Goal: Task Accomplishment & Management: Manage account settings

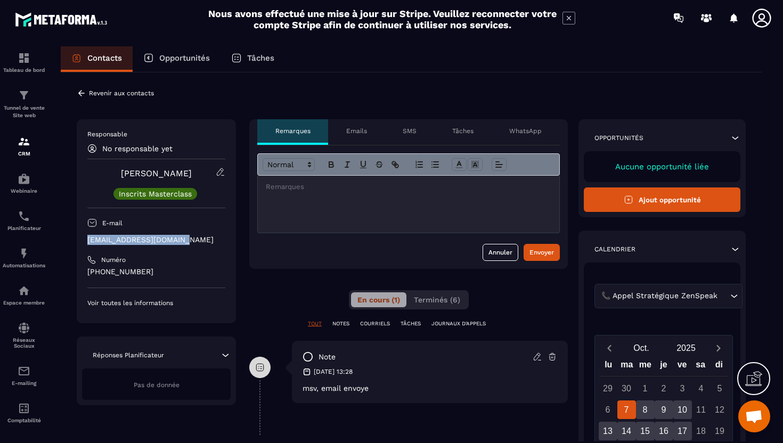
drag, startPoint x: 187, startPoint y: 239, endPoint x: 85, endPoint y: 245, distance: 101.9
click at [85, 245] on div "Responsable No responsable yet [PERSON_NAME] Inscrits Masterclass E-mail [EMAIL…" at bounding box center [156, 221] width 159 height 204
copy p "[EMAIL_ADDRESS][DOMAIN_NAME]"
click at [83, 94] on icon at bounding box center [82, 93] width 10 height 10
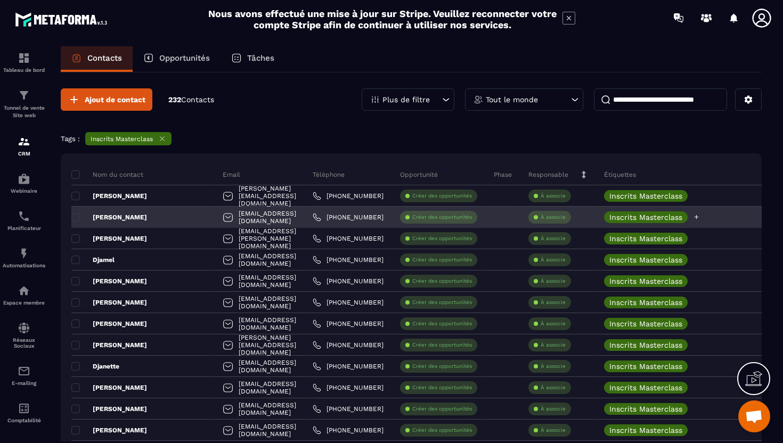
click at [700, 217] on icon at bounding box center [696, 217] width 7 height 7
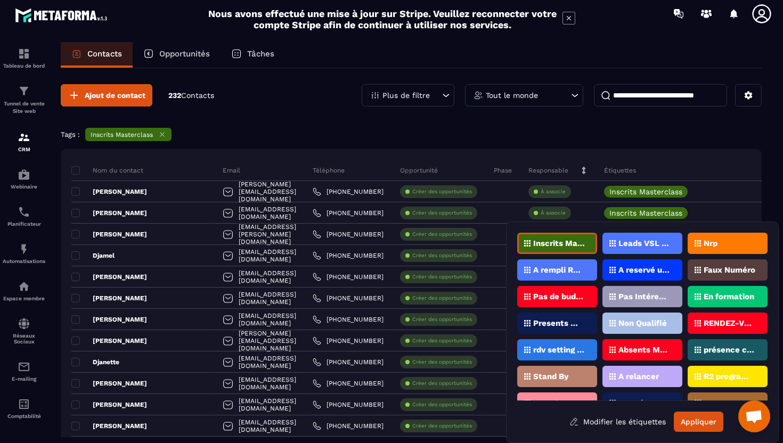
click at [731, 352] on p "présence confirmée" at bounding box center [730, 349] width 52 height 7
click at [700, 422] on button "Appliquer" at bounding box center [699, 422] width 50 height 20
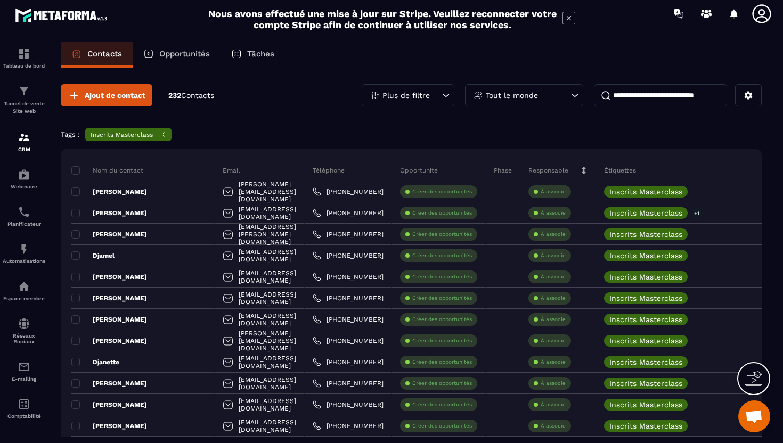
scroll to position [0, 0]
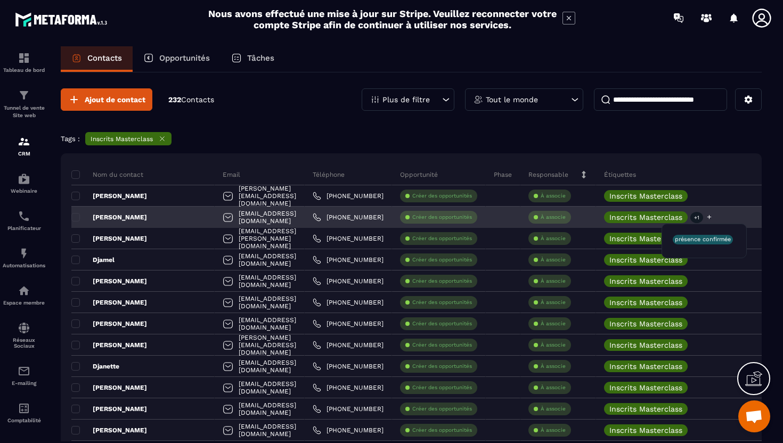
click at [703, 218] on p "+1" at bounding box center [696, 217] width 13 height 11
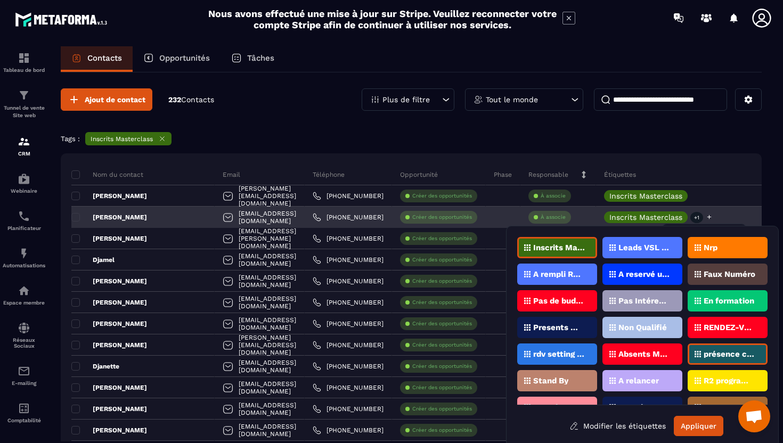
scroll to position [4, 0]
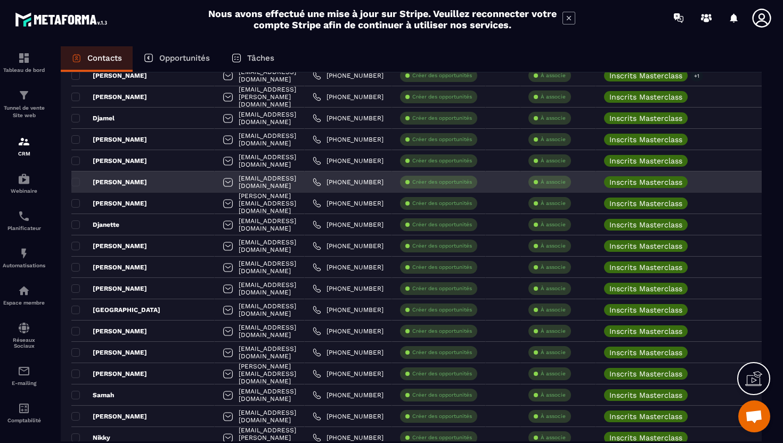
scroll to position [152, 0]
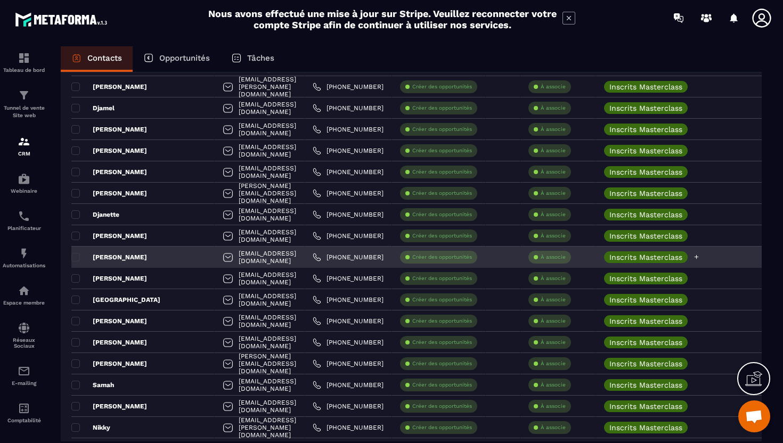
click at [700, 258] on icon at bounding box center [696, 257] width 7 height 7
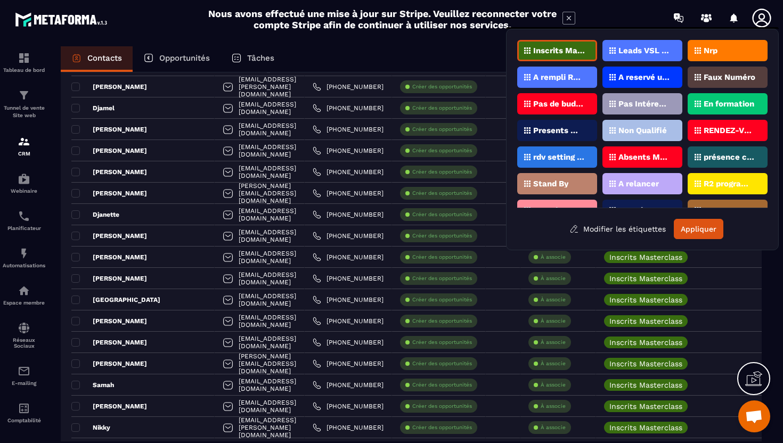
click at [727, 162] on div "présence confirmée" at bounding box center [728, 156] width 80 height 21
click at [705, 228] on button "Appliquer" at bounding box center [699, 229] width 50 height 20
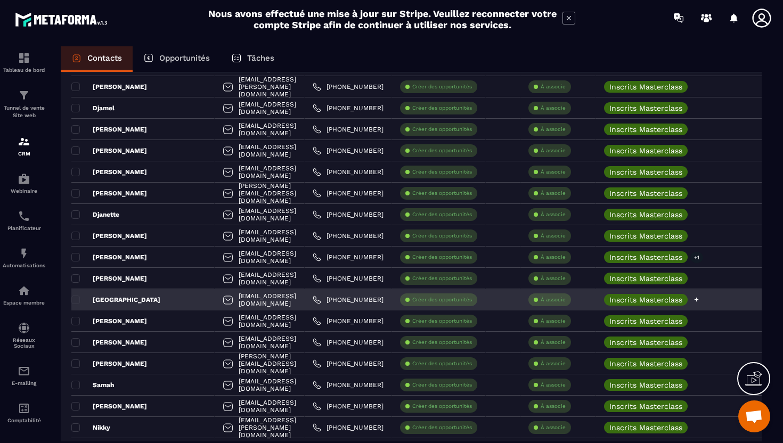
click at [700, 301] on icon at bounding box center [696, 299] width 7 height 7
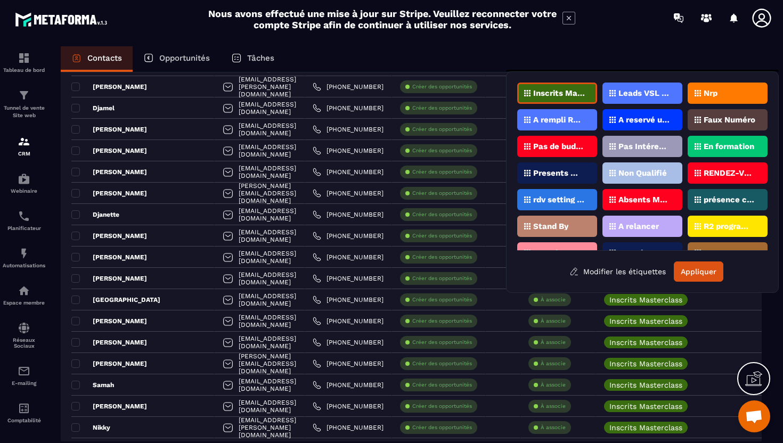
click at [722, 199] on p "présence confirmée" at bounding box center [730, 199] width 52 height 7
click at [708, 274] on button "Appliquer" at bounding box center [699, 272] width 50 height 20
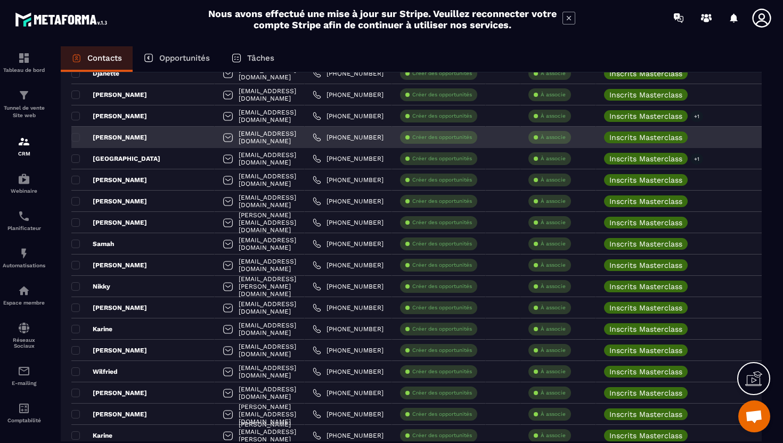
scroll to position [296, 0]
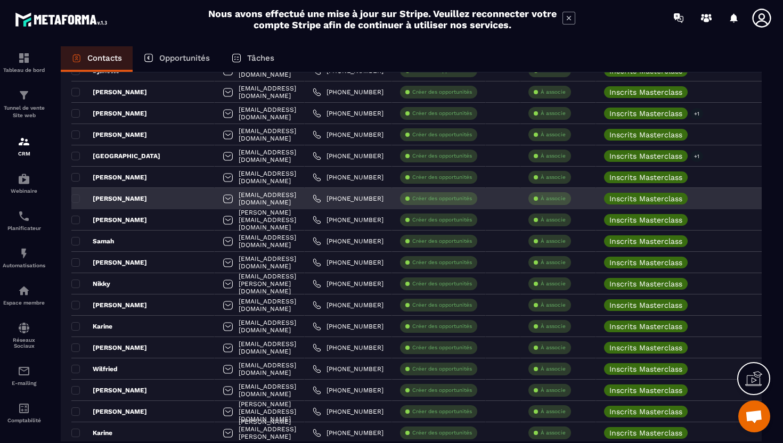
click at [227, 200] on div "[EMAIL_ADDRESS][DOMAIN_NAME]" at bounding box center [260, 198] width 90 height 21
click at [124, 201] on div "[PERSON_NAME]" at bounding box center [142, 198] width 143 height 21
